Goal: Information Seeking & Learning: Learn about a topic

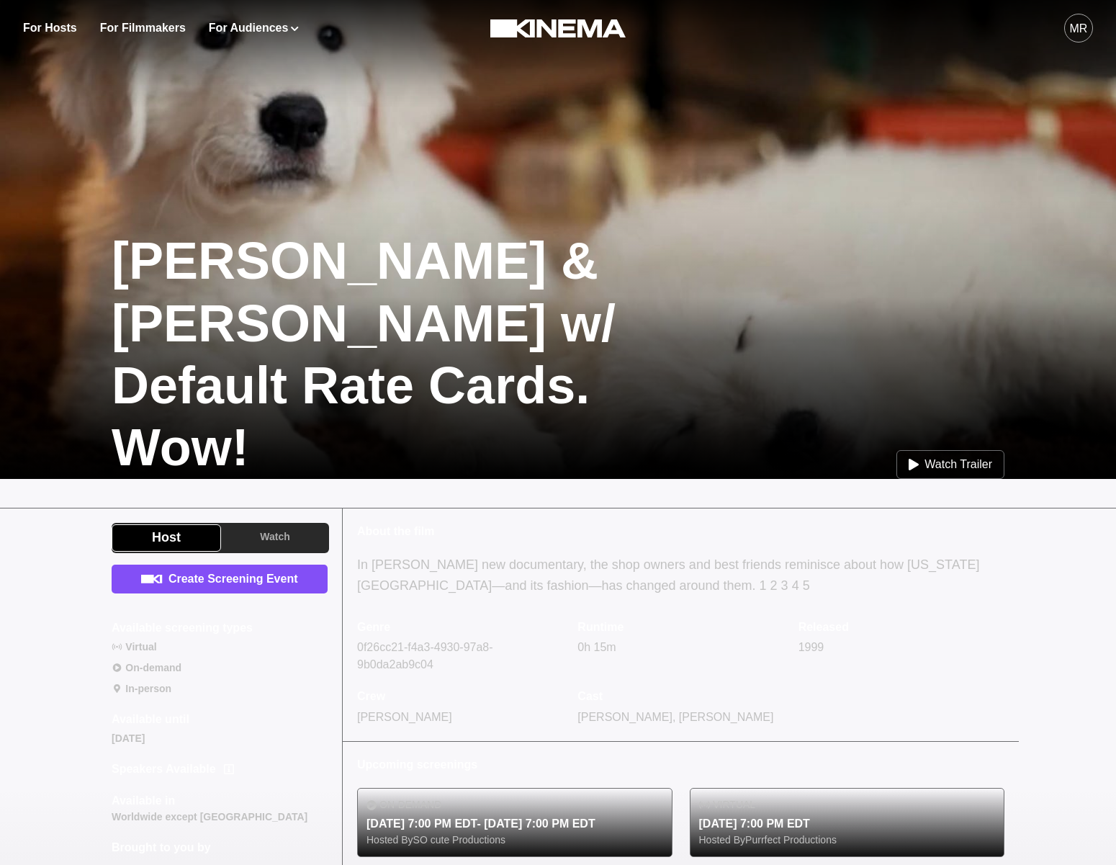
scroll to position [151, 0]
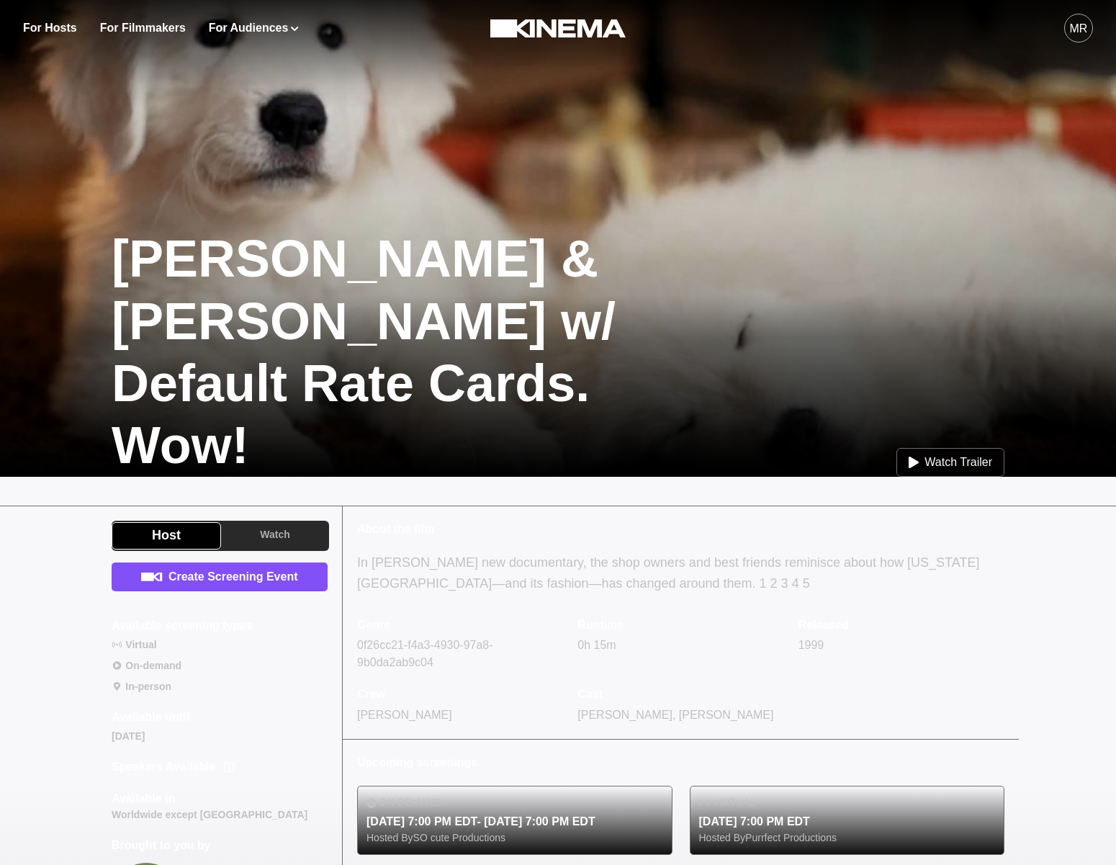
drag, startPoint x: 459, startPoint y: 284, endPoint x: 467, endPoint y: 295, distance: 14.0
click at [459, 284] on div at bounding box center [558, 336] width 1116 height 279
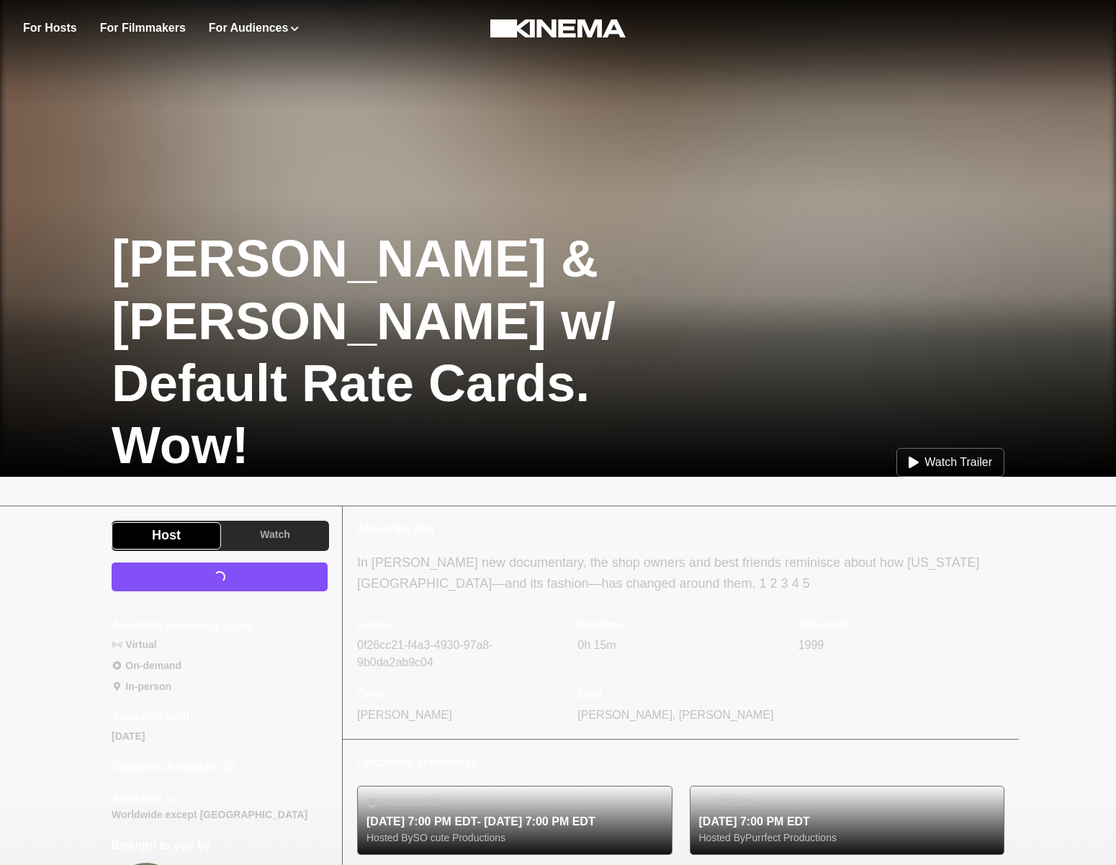
scroll to position [151, 0]
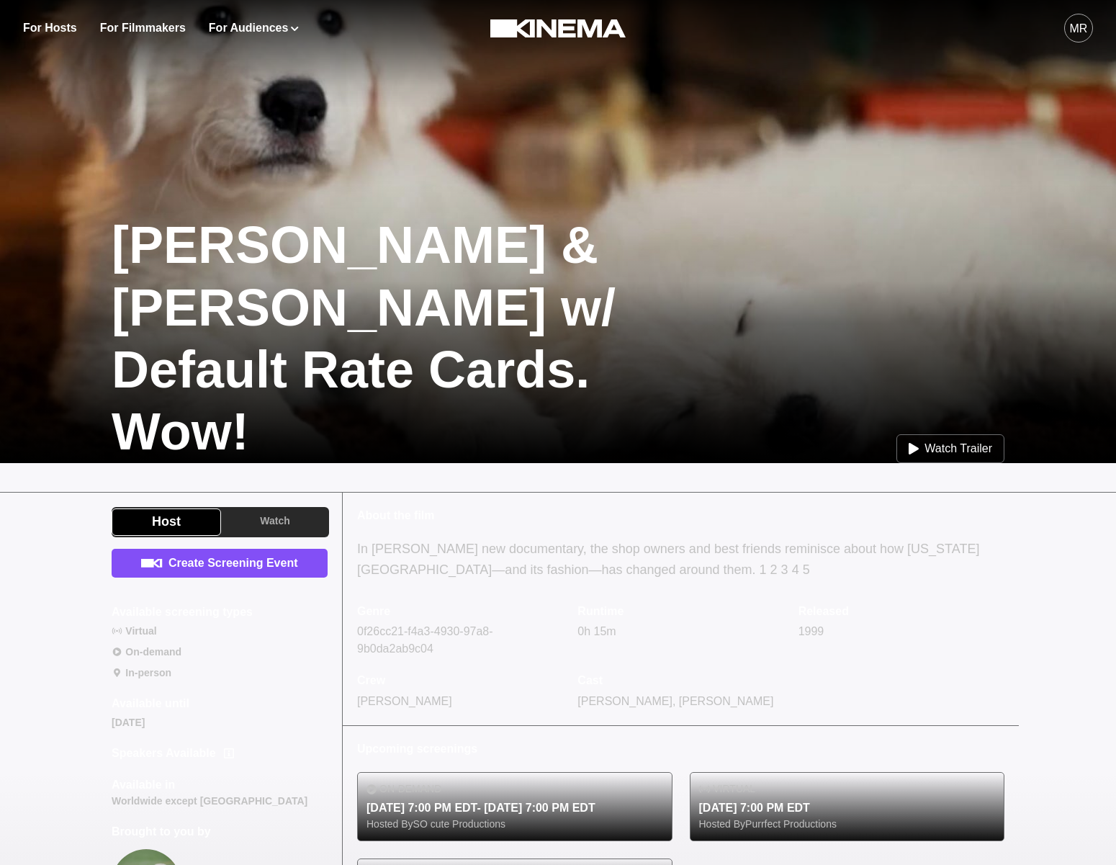
scroll to position [122, 0]
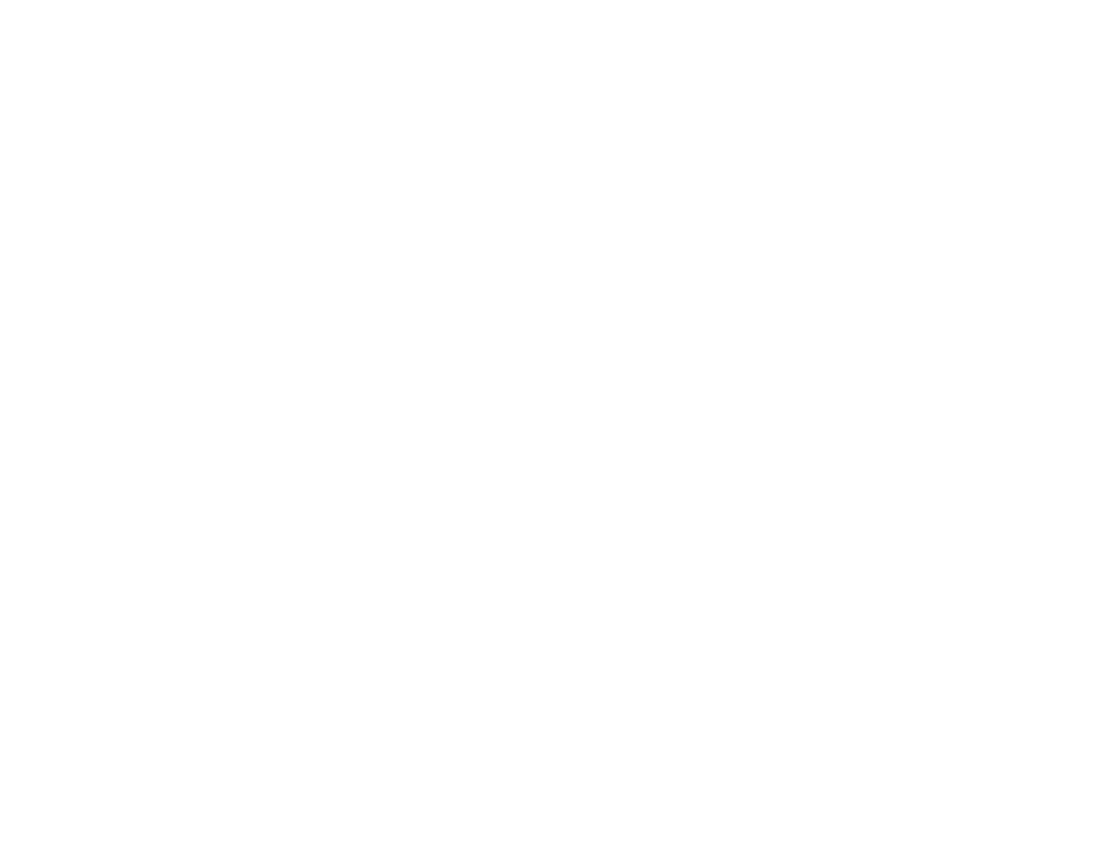
scroll to position [122, 0]
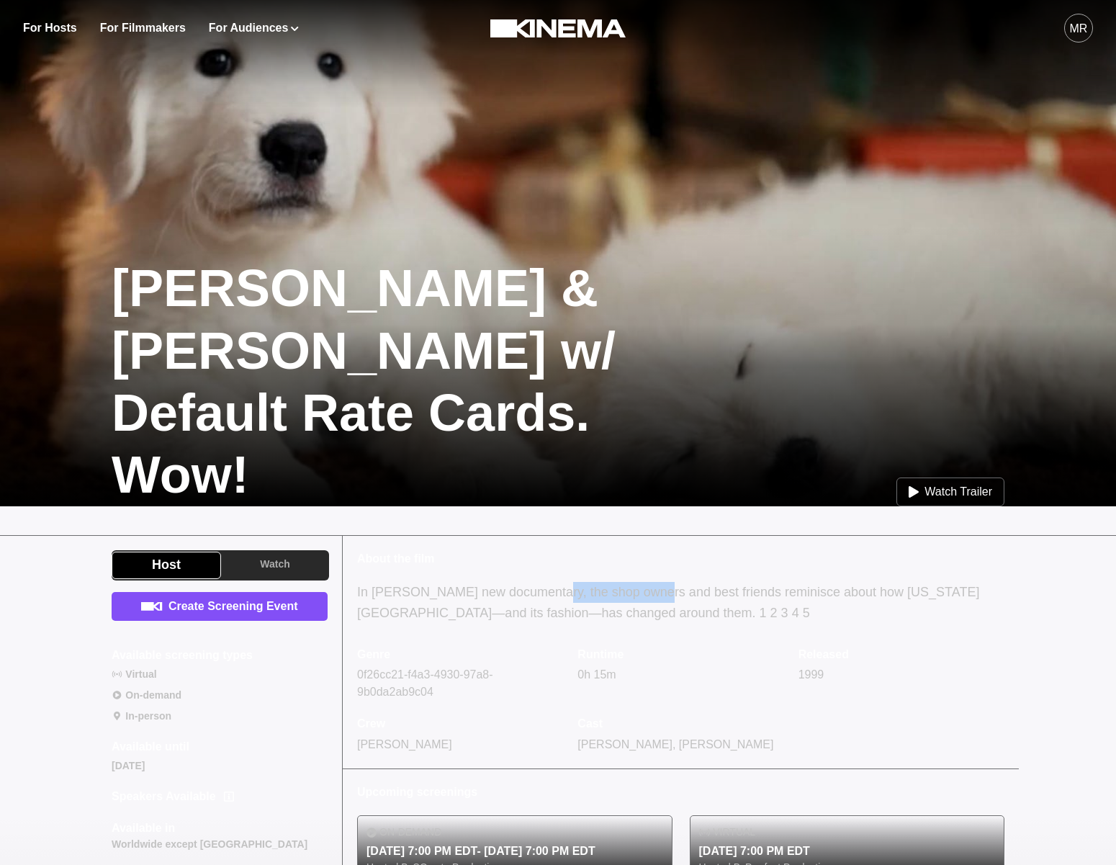
drag, startPoint x: 540, startPoint y: 598, endPoint x: 661, endPoint y: 592, distance: 121.1
click at [645, 592] on div "In [PERSON_NAME] new documentary, the shop owners and best friends reminisce ab…" at bounding box center [680, 603] width 647 height 42
drag, startPoint x: 631, startPoint y: 592, endPoint x: 599, endPoint y: 592, distance: 32.4
click at [629, 592] on div "In [PERSON_NAME] new documentary, the shop owners and best friends reminisce ab…" at bounding box center [680, 603] width 647 height 42
click at [616, 595] on div "In Smriti Keshari’s new documentary, the shop owners and best friends reminisce…" at bounding box center [680, 603] width 647 height 42
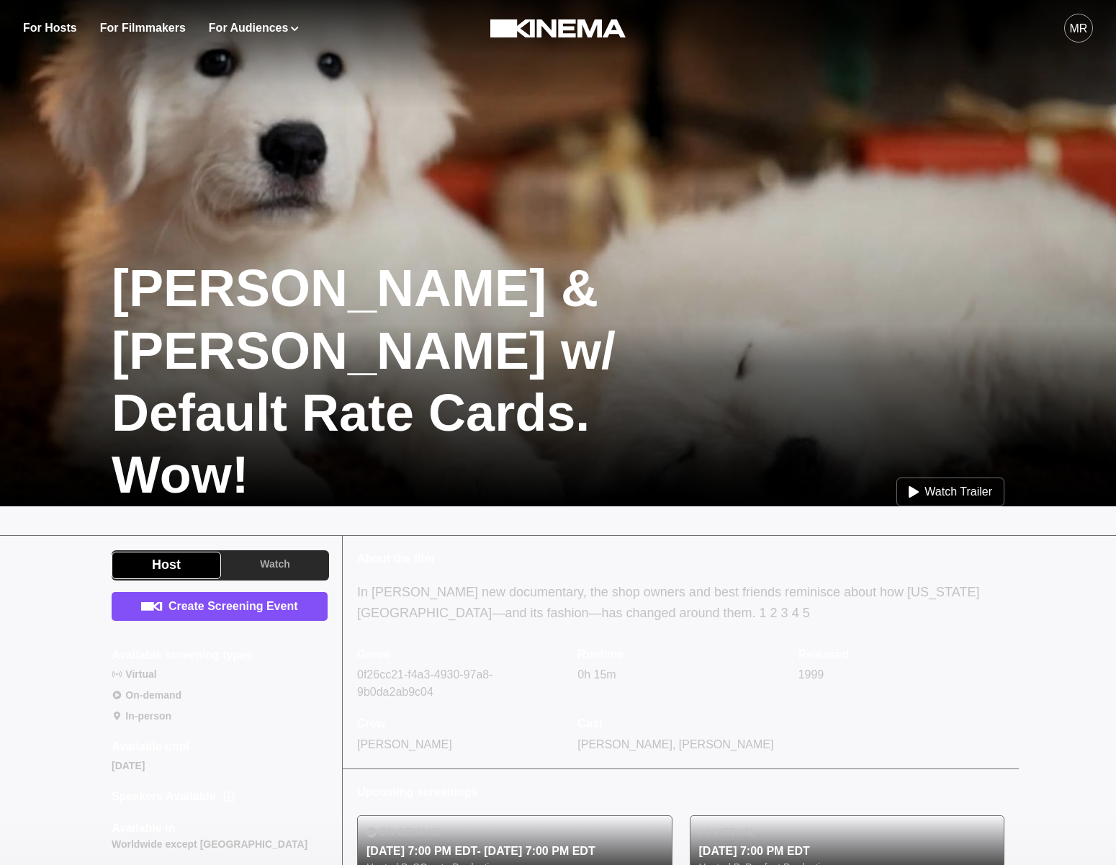
click at [706, 595] on div "In Smriti Keshari’s new documentary, the shop owners and best friends reminisce…" at bounding box center [680, 603] width 647 height 42
drag, startPoint x: 750, startPoint y: 595, endPoint x: 808, endPoint y: 595, distance: 58.3
click at [751, 595] on div "In Smriti Keshari’s new documentary, the shop owners and best friends reminisce…" at bounding box center [680, 603] width 647 height 42
drag, startPoint x: 809, startPoint y: 595, endPoint x: 948, endPoint y: 594, distance: 139.0
click at [834, 596] on div "In Smriti Keshari’s new documentary, the shop owners and best friends reminisce…" at bounding box center [680, 603] width 647 height 42
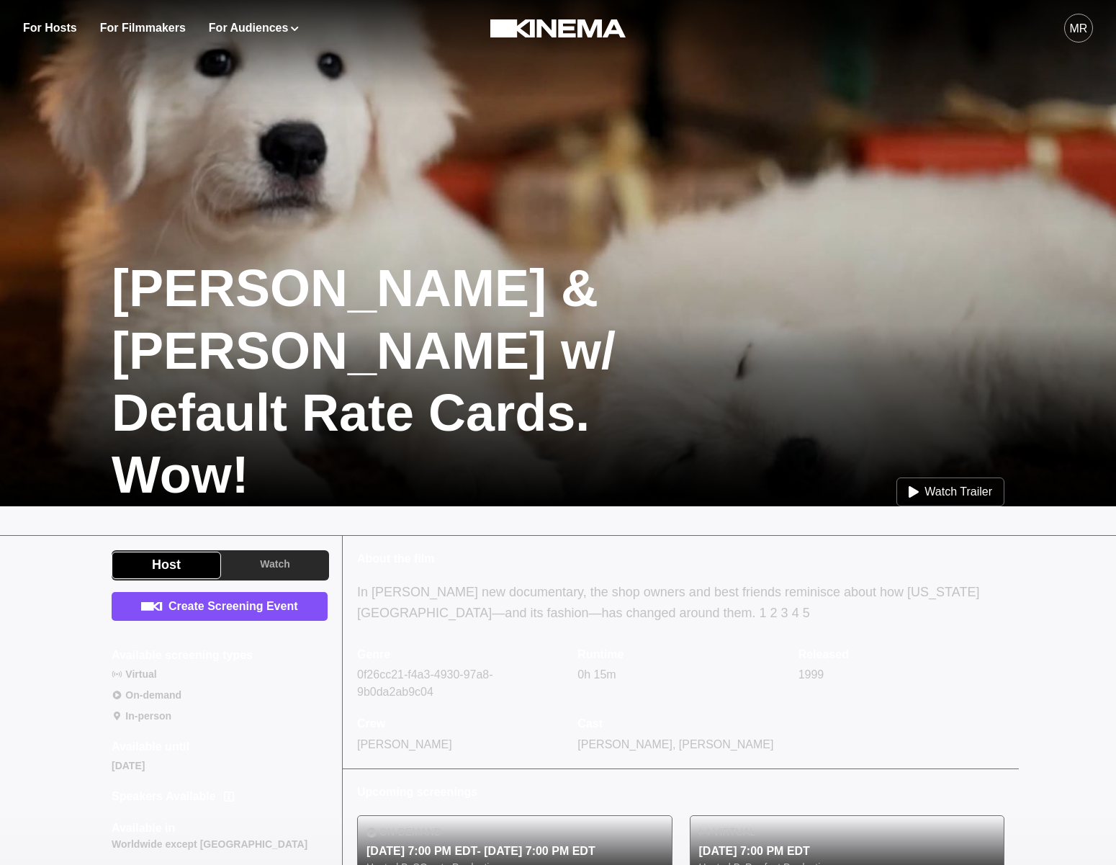
drag, startPoint x: 948, startPoint y: 594, endPoint x: 387, endPoint y: 645, distance: 563.1
click at [901, 596] on div "In Smriti Keshari’s new documentary, the shop owners and best friends reminisce…" at bounding box center [680, 603] width 647 height 42
click at [911, 592] on div "In Smriti Keshari’s new documentary, the shop owners and best friends reminisce…" at bounding box center [680, 603] width 647 height 42
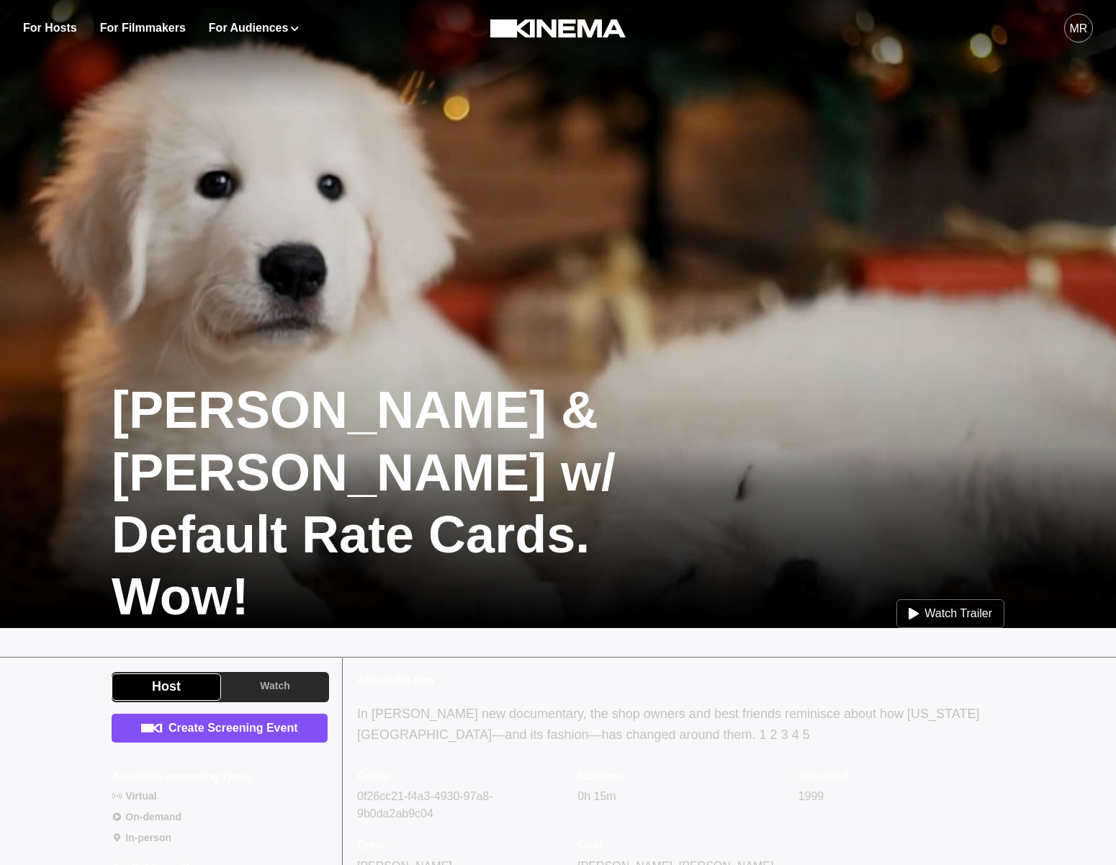
scroll to position [122, 0]
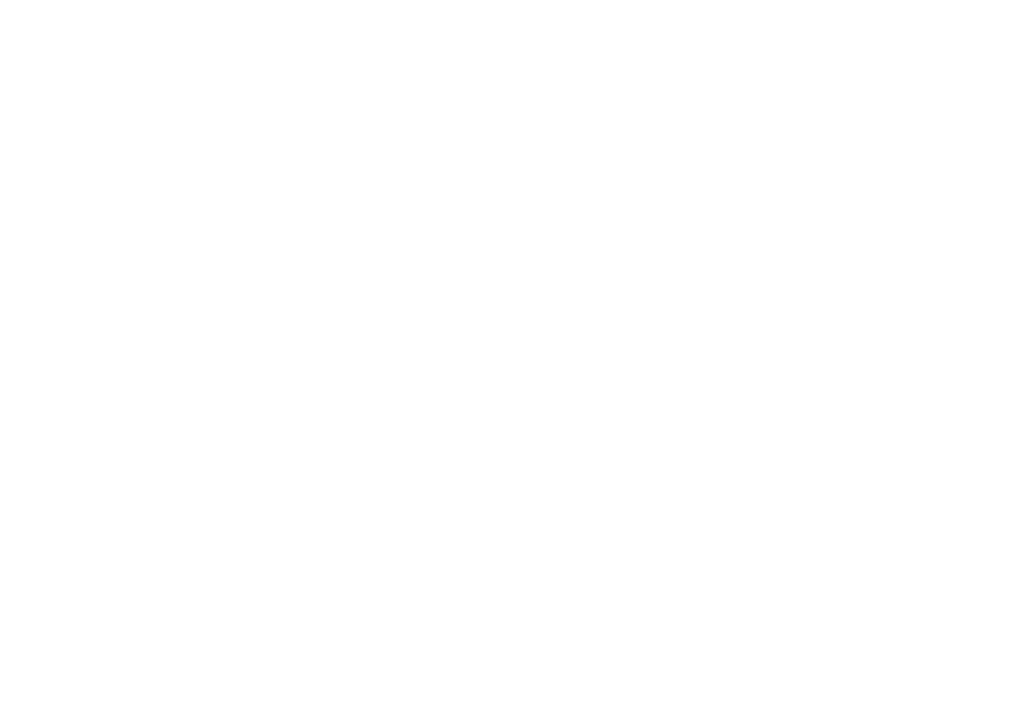
scroll to position [122, 0]
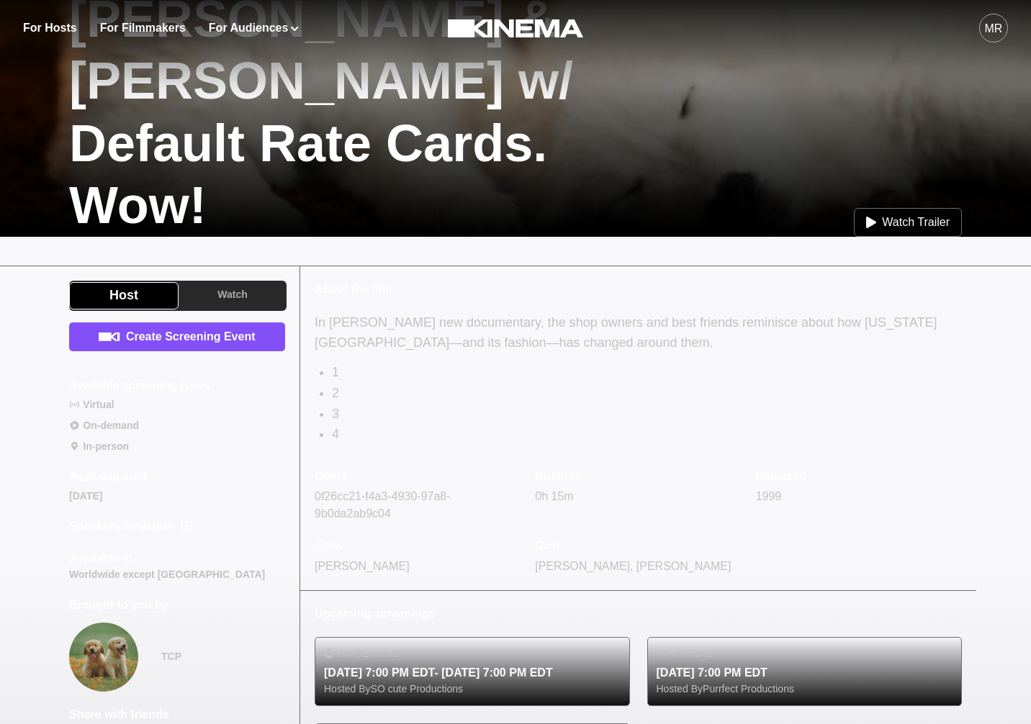
scroll to position [345, 0]
